Goal: Transaction & Acquisition: Download file/media

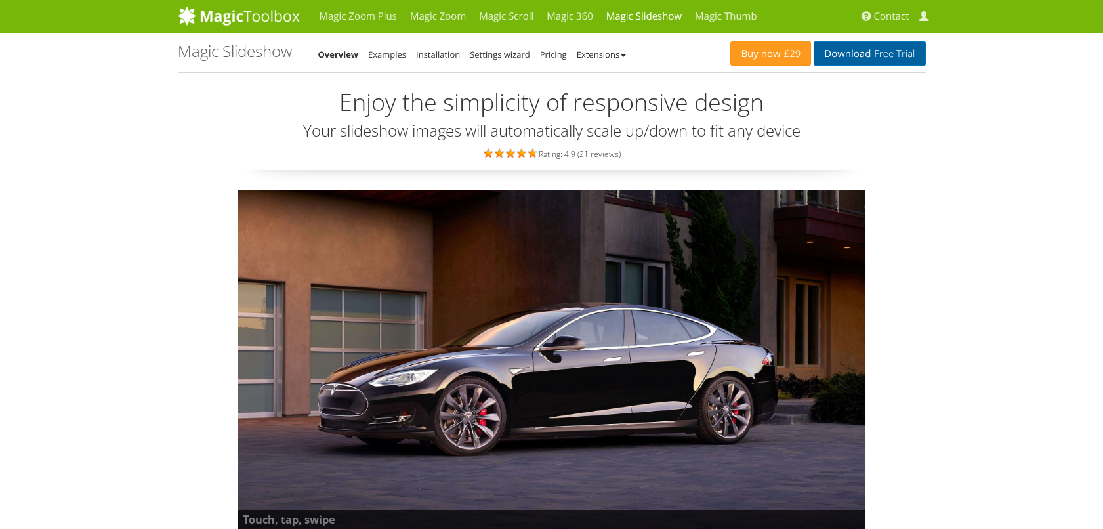
click at [878, 60] on link "Download Free Trial" at bounding box center [870, 53] width 112 height 24
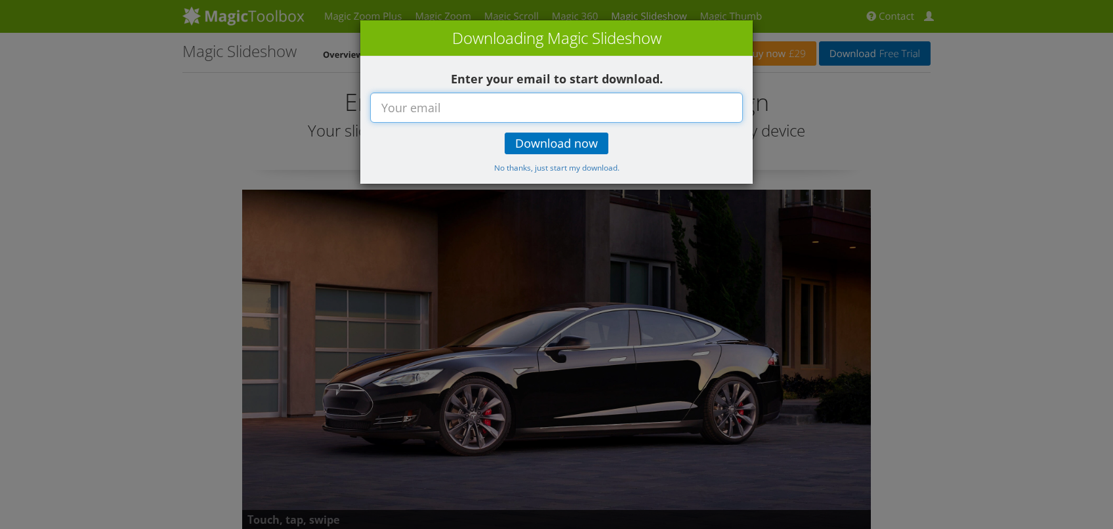
click at [475, 111] on input "text" at bounding box center [556, 108] width 373 height 30
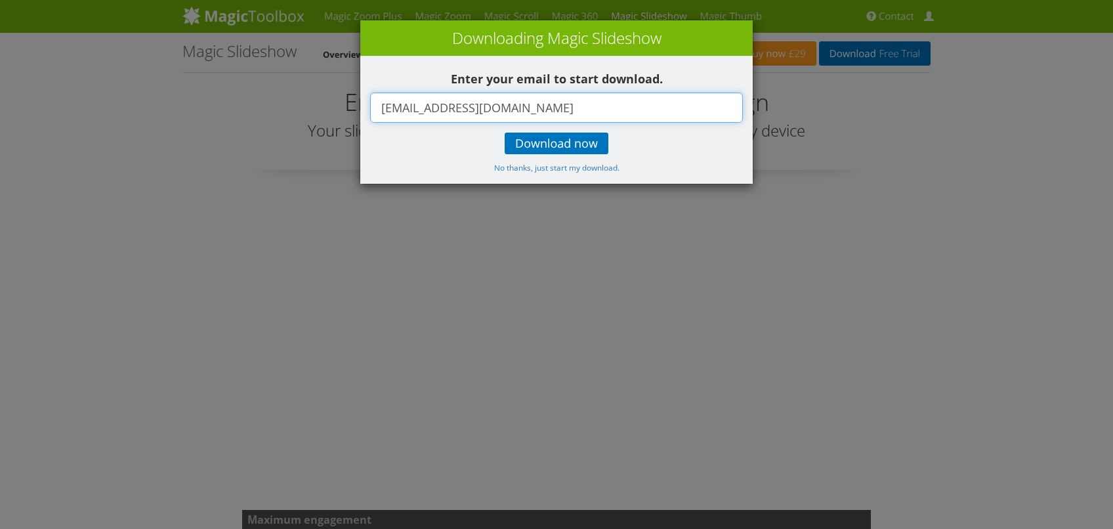
type input "[EMAIL_ADDRESS][DOMAIN_NAME]"
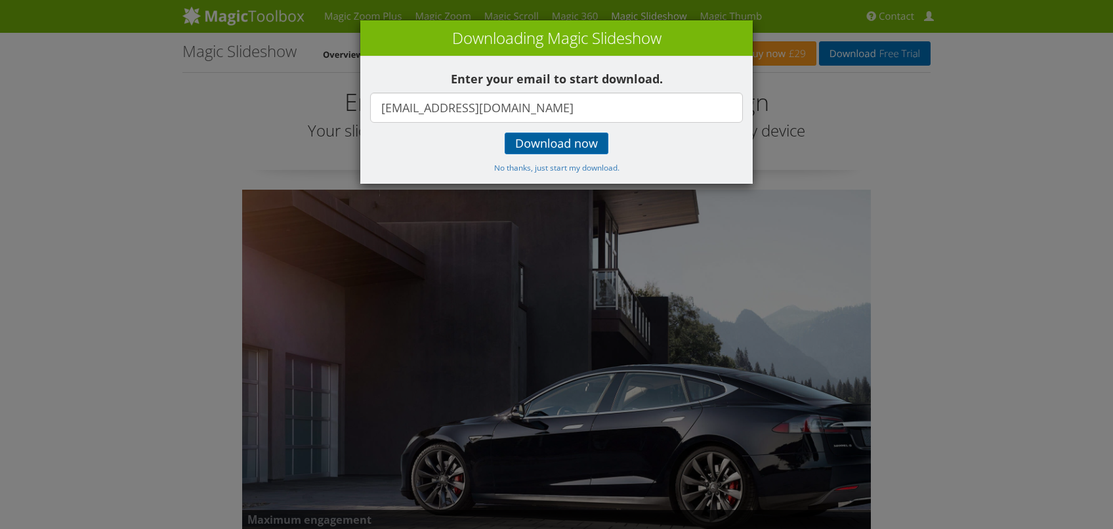
click at [568, 153] on link "Download now" at bounding box center [557, 144] width 104 height 22
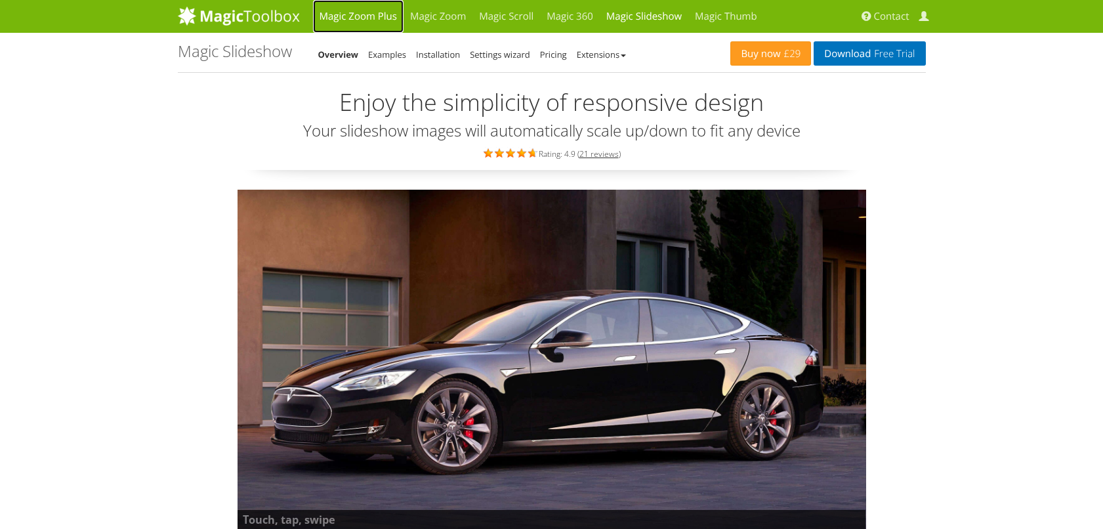
click at [384, 14] on link "Magic Zoom Plus" at bounding box center [358, 16] width 91 height 33
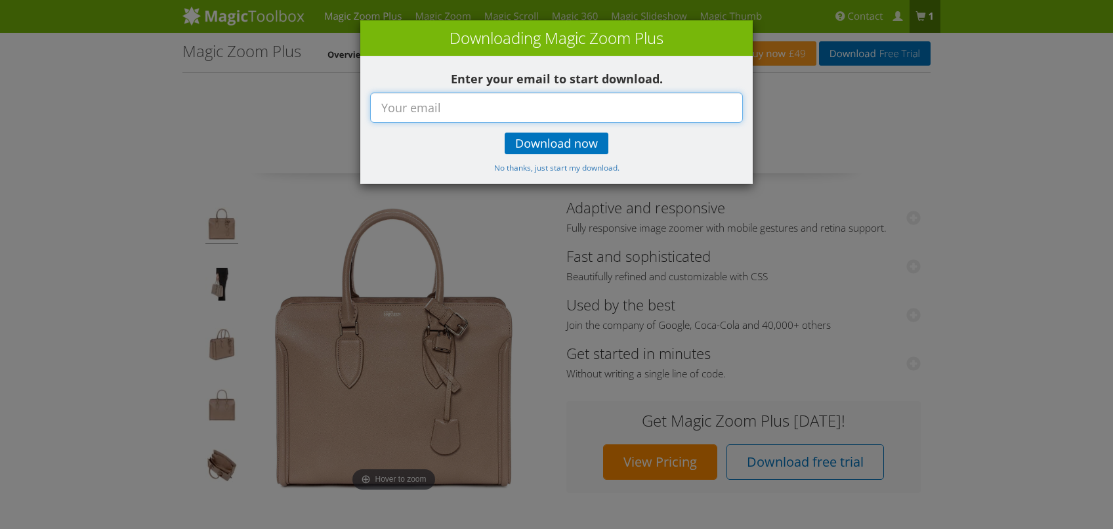
click at [550, 106] on input "text" at bounding box center [556, 108] width 373 height 30
type input "[EMAIL_ADDRESS][DOMAIN_NAME]"
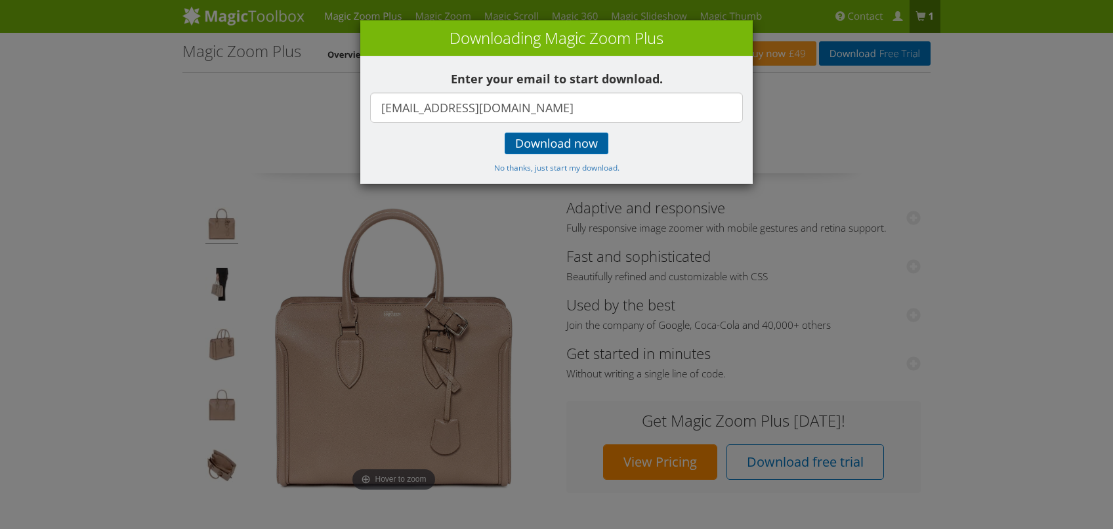
click at [570, 149] on span "Download now" at bounding box center [556, 143] width 83 height 10
